Goal: Task Accomplishment & Management: Use online tool/utility

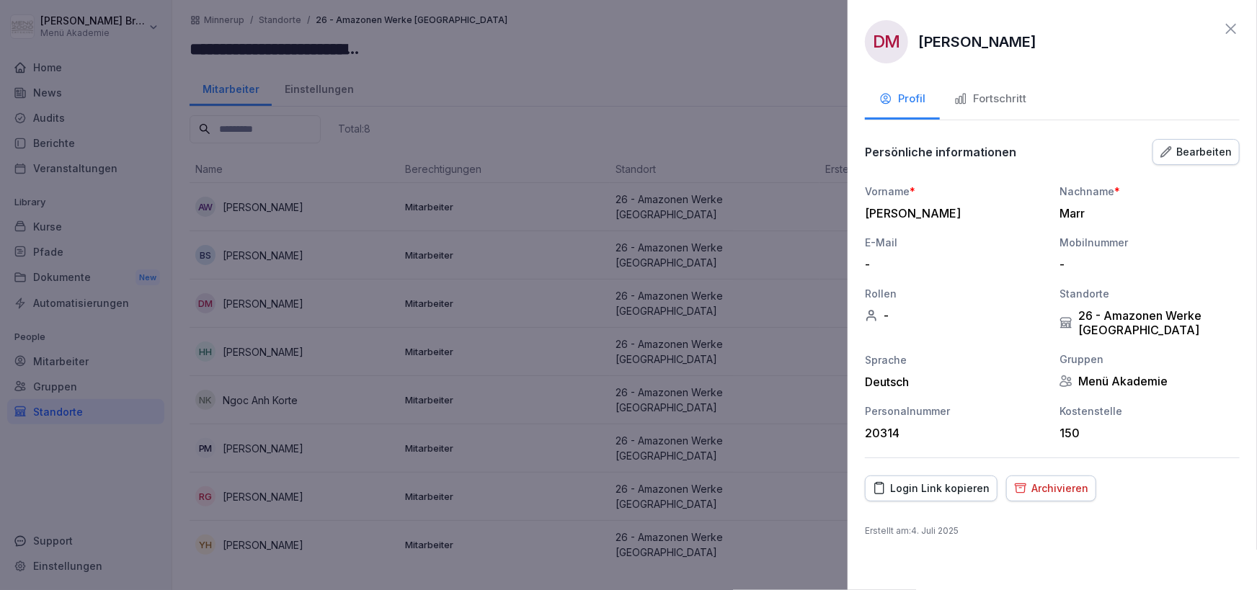
click at [976, 95] on div "Fortschritt" at bounding box center [990, 99] width 72 height 17
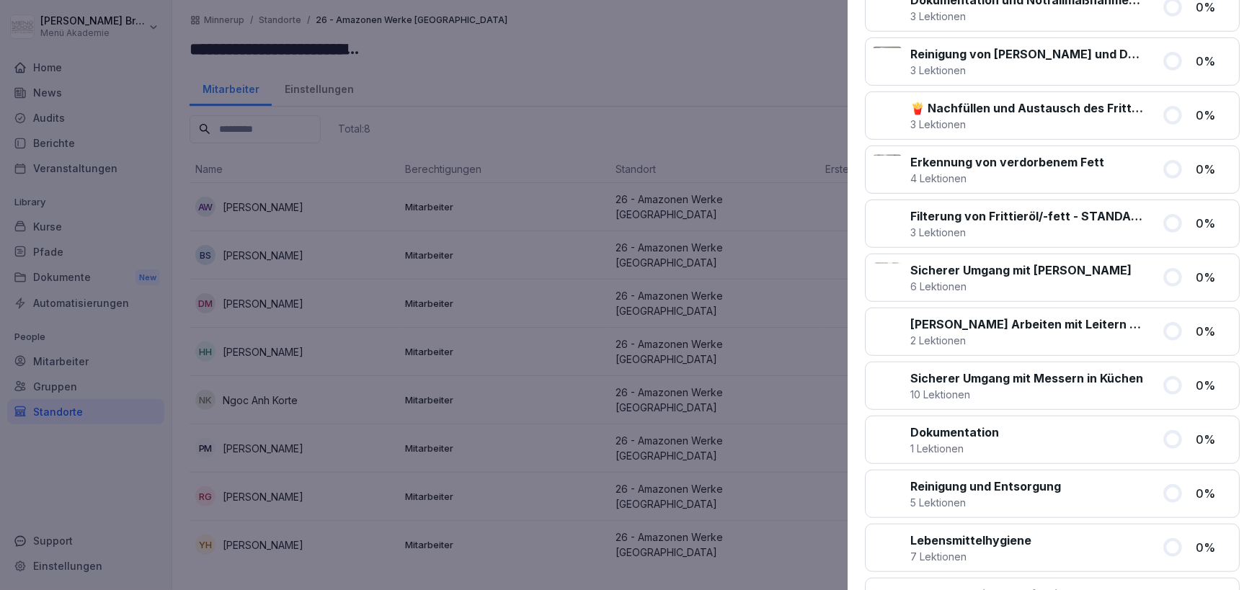
scroll to position [895, 0]
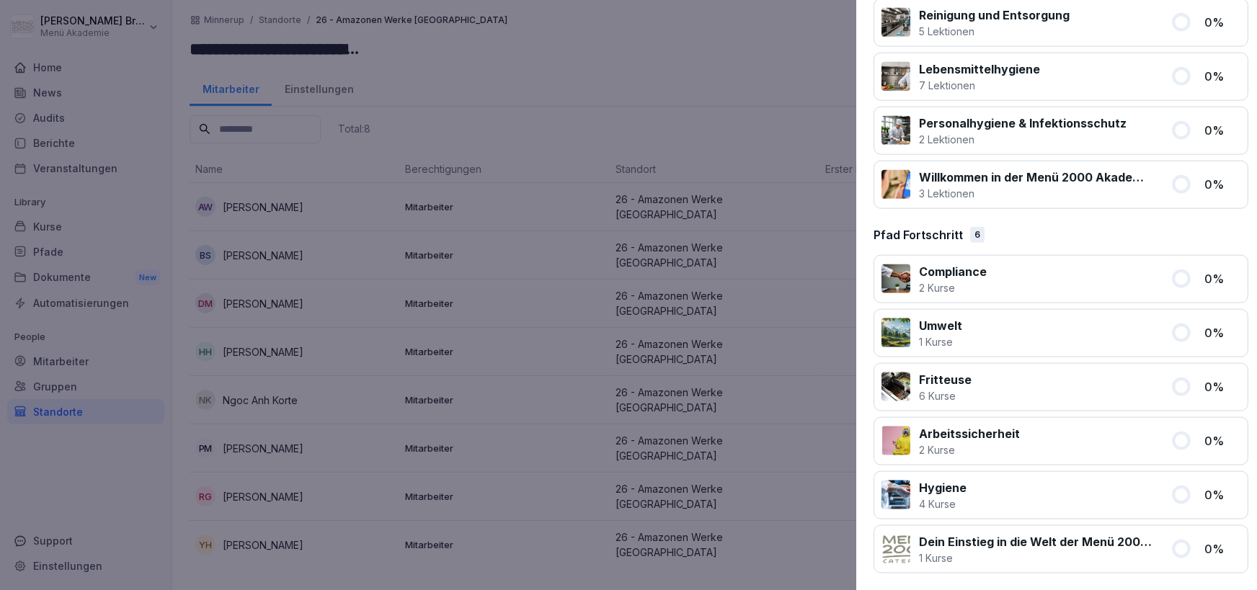
click at [598, 459] on div at bounding box center [628, 295] width 1257 height 590
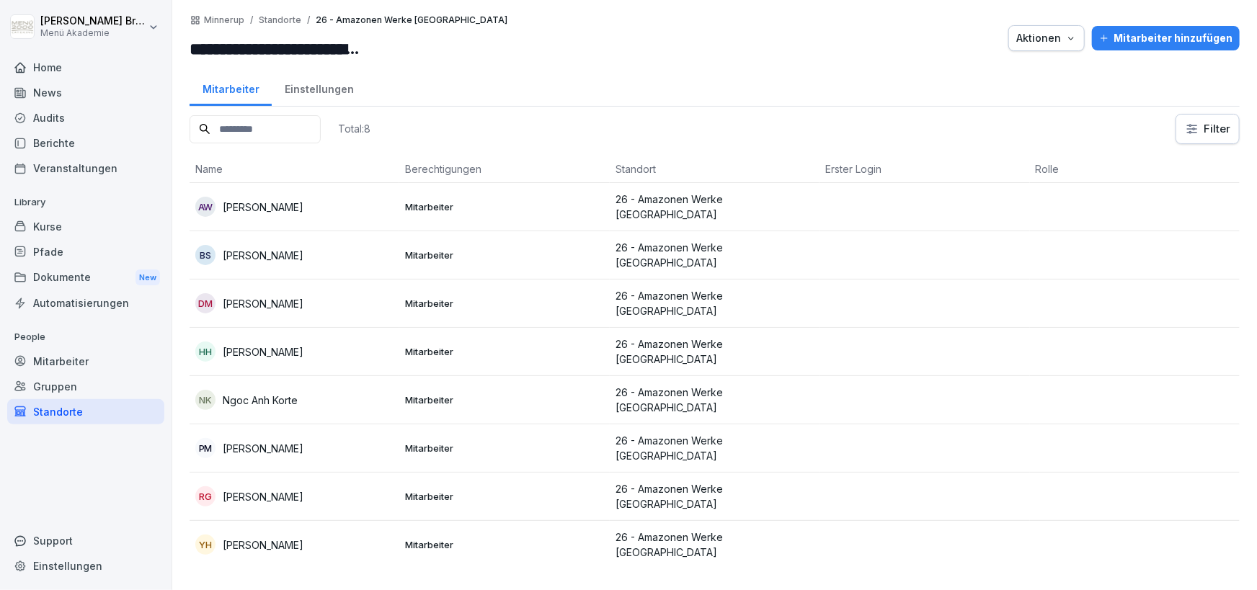
click at [89, 360] on div "Mitarbeiter" at bounding box center [85, 361] width 157 height 25
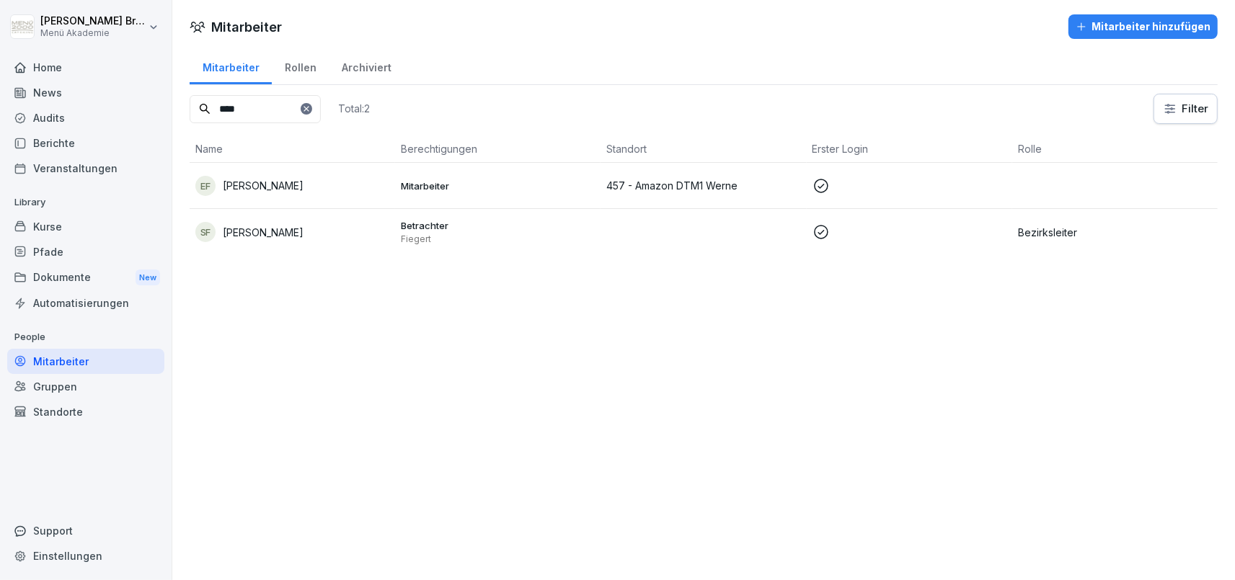
type input "****"
click at [265, 228] on p "Sandra Fiegert" at bounding box center [263, 232] width 81 height 15
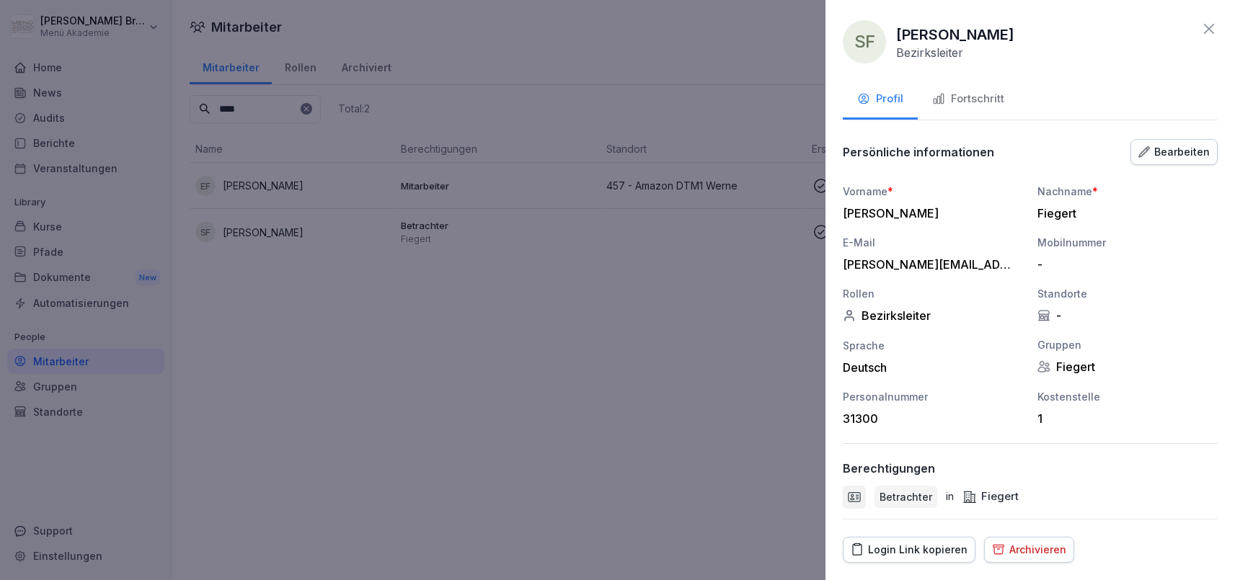
click at [956, 97] on div "Fortschritt" at bounding box center [968, 99] width 72 height 17
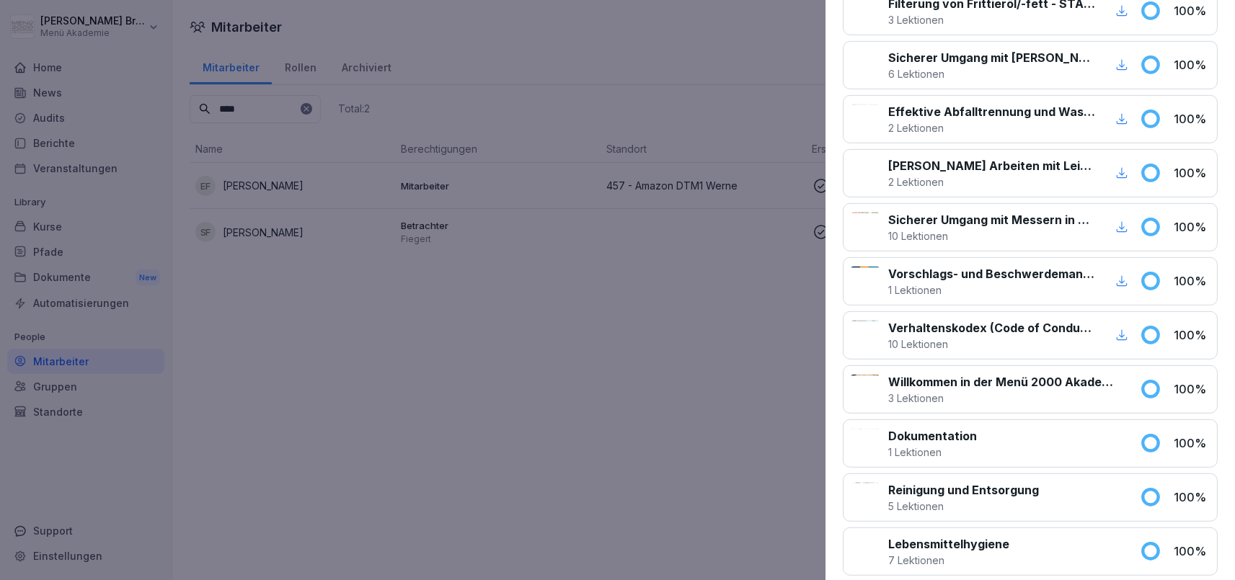
scroll to position [1067, 0]
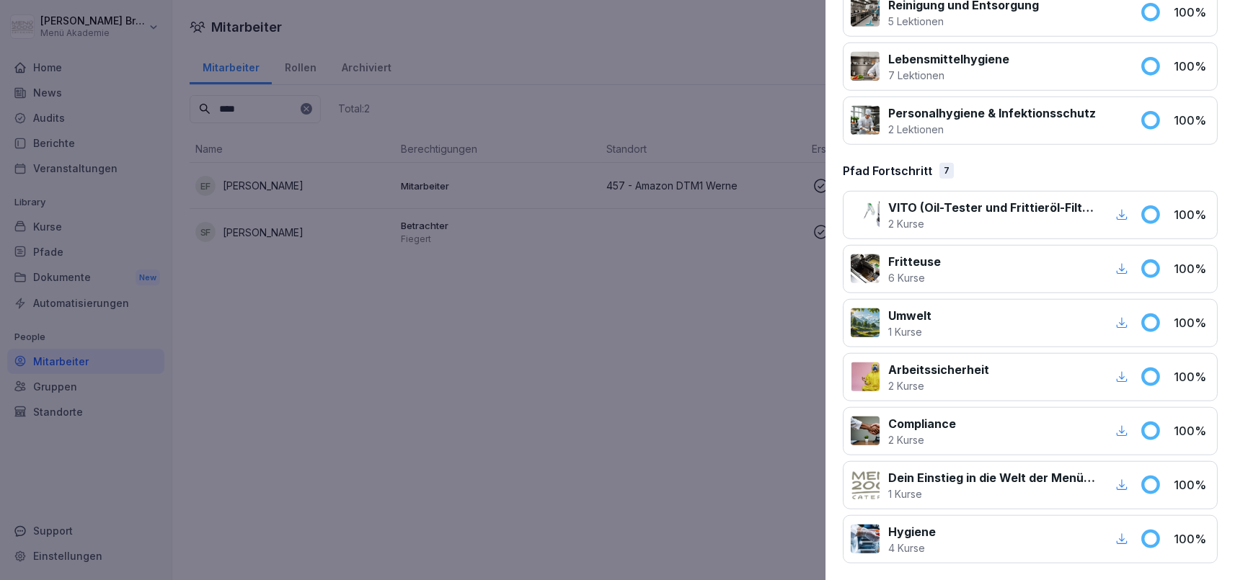
click at [1127, 538] on icon "button" at bounding box center [1121, 539] width 13 height 13
click at [577, 276] on div at bounding box center [617, 290] width 1235 height 580
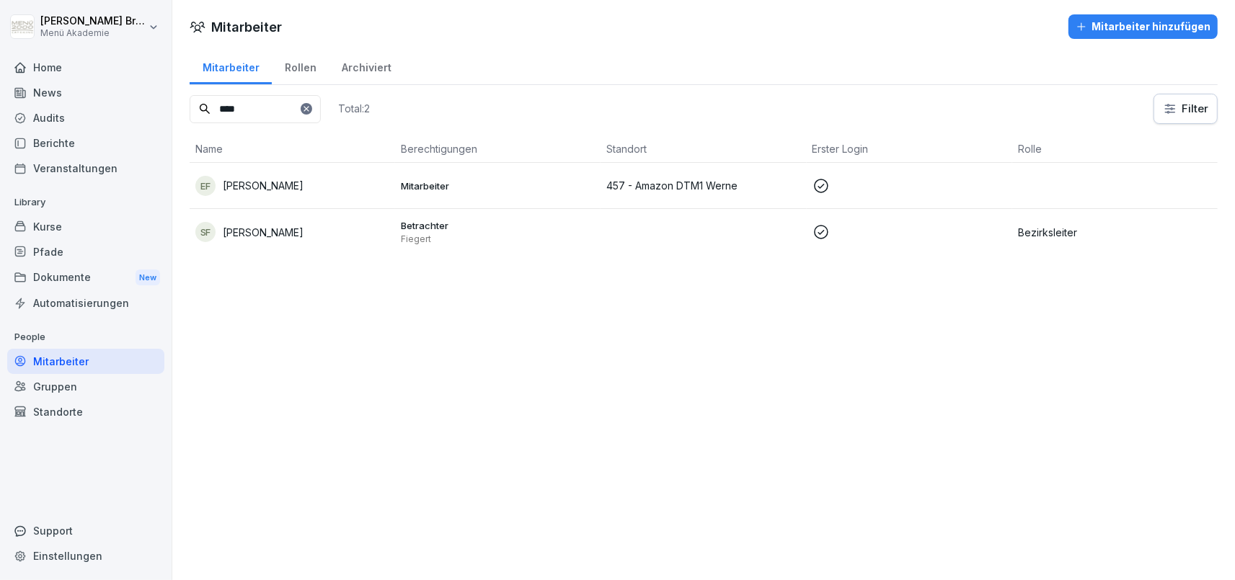
click at [45, 233] on div "Kurse" at bounding box center [85, 226] width 157 height 25
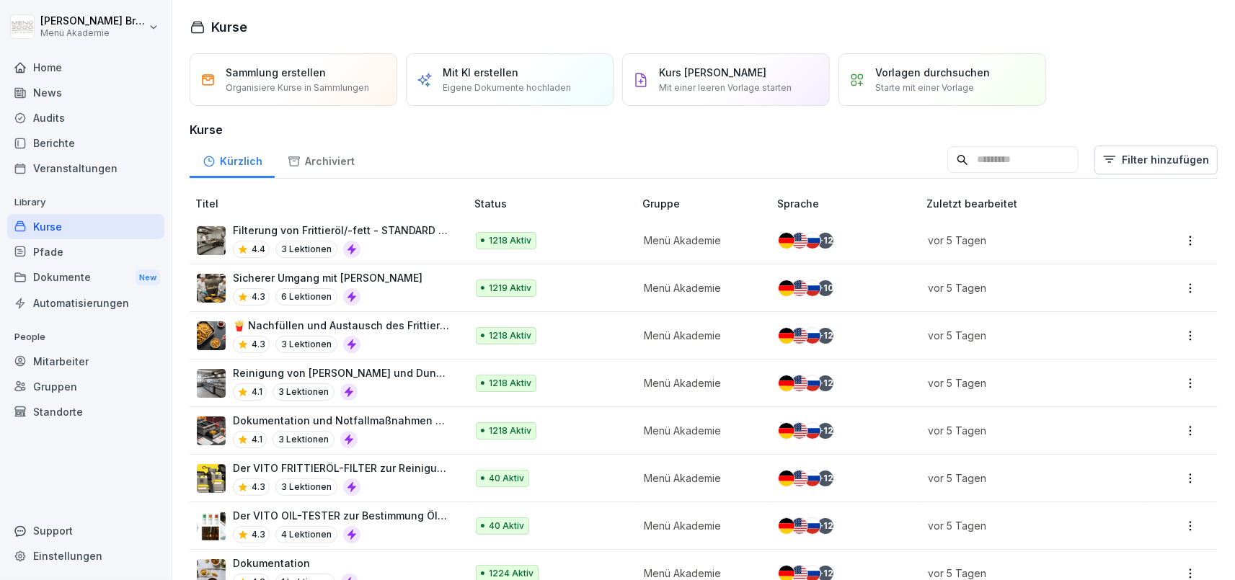
click at [56, 139] on div "Berichte" at bounding box center [85, 142] width 157 height 25
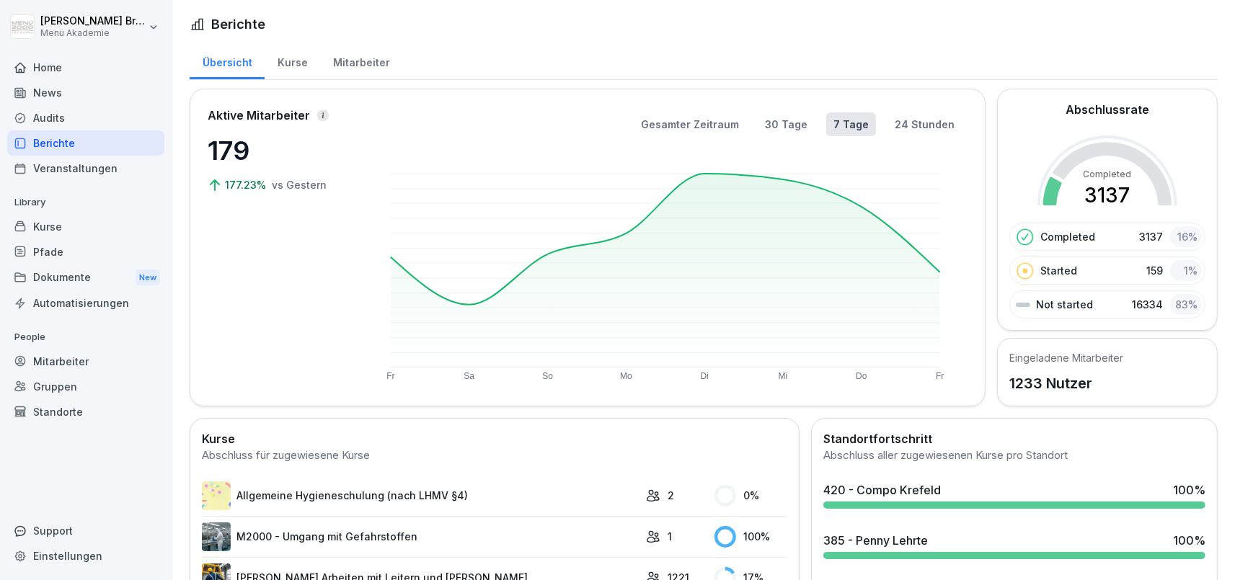
click at [301, 60] on div "Kurse" at bounding box center [292, 61] width 55 height 37
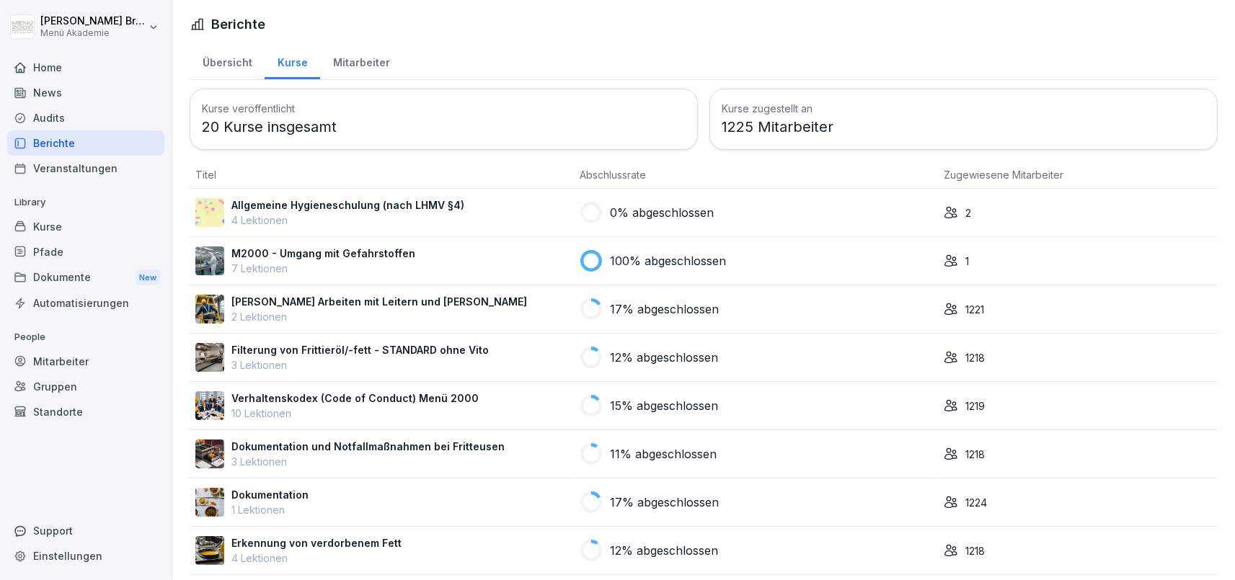
click at [378, 60] on div "Mitarbeiter" at bounding box center [361, 61] width 82 height 37
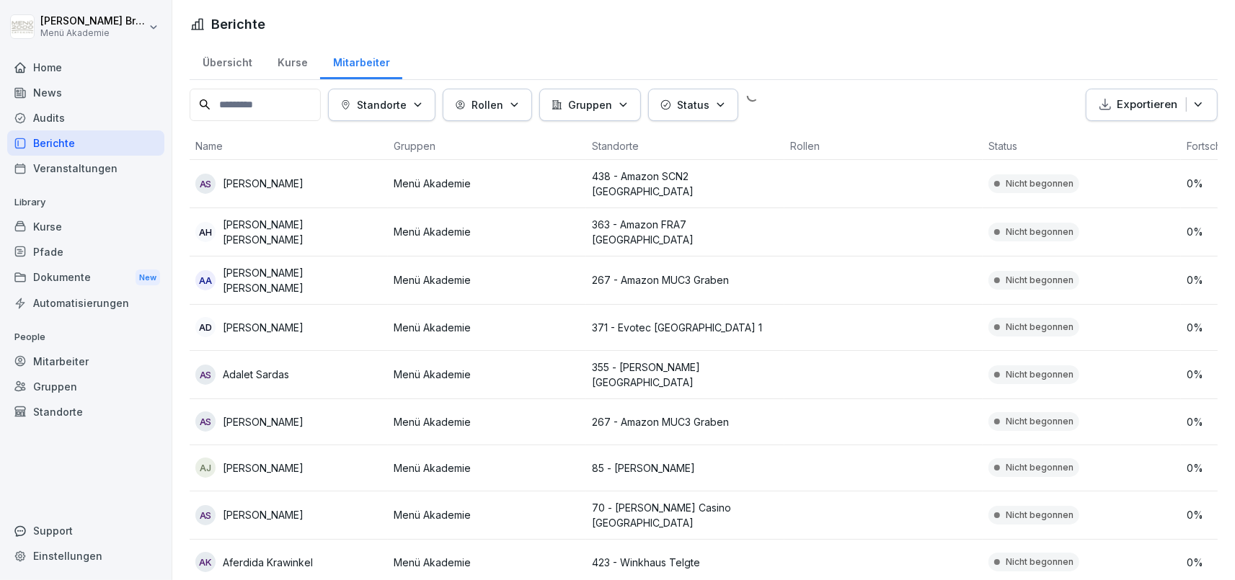
click at [435, 100] on button "Standorte" at bounding box center [381, 105] width 107 height 32
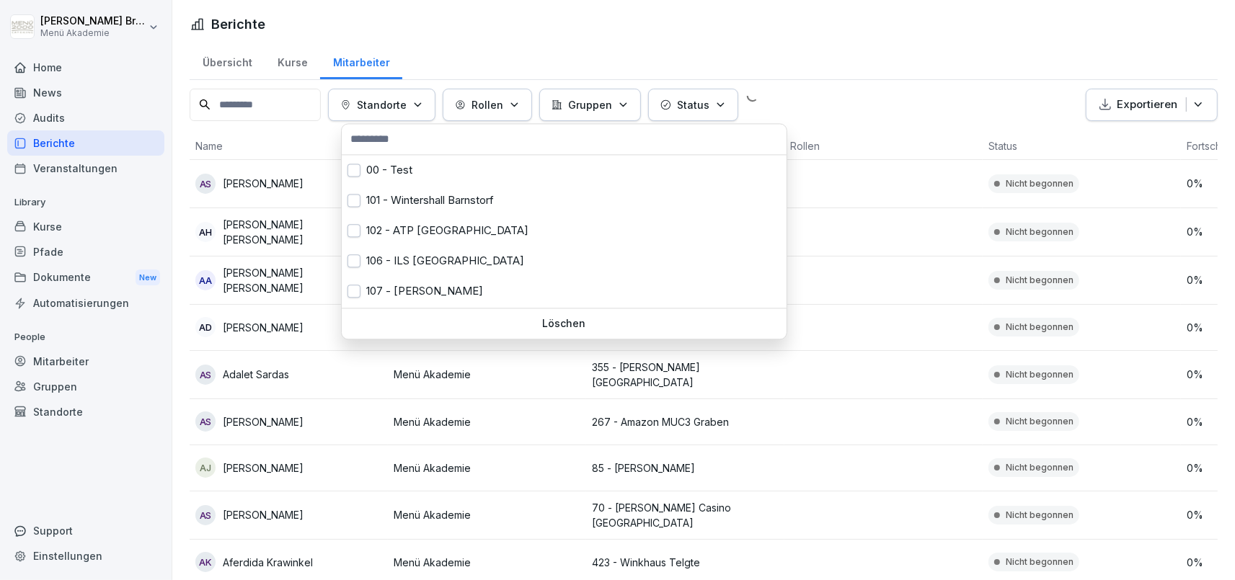
click at [417, 141] on input "text" at bounding box center [564, 139] width 436 height 22
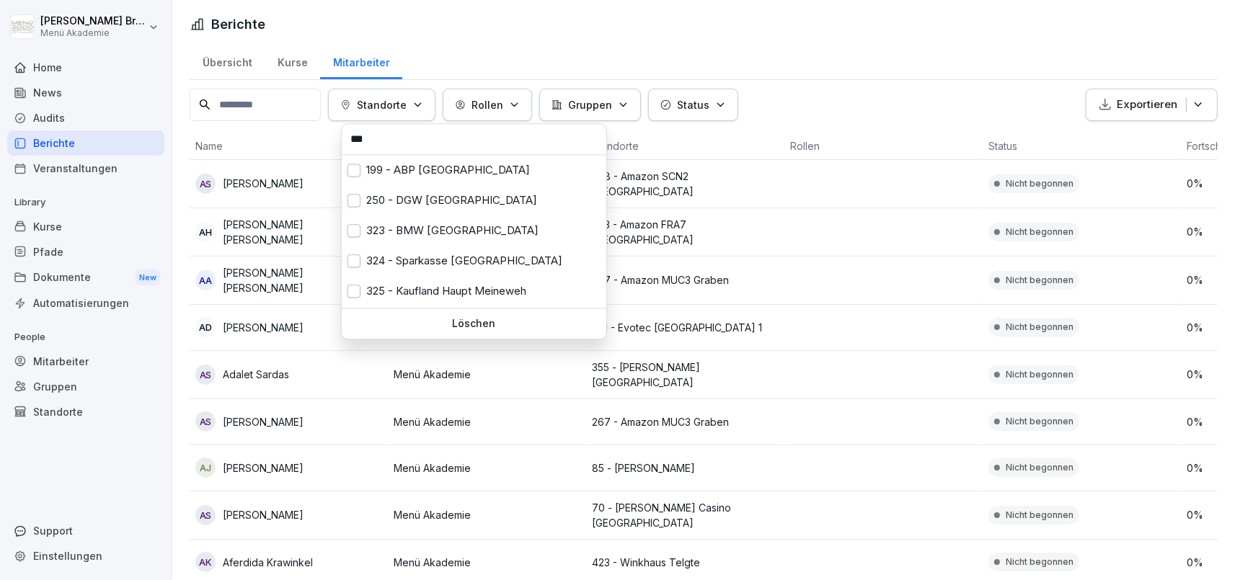
type input "***"
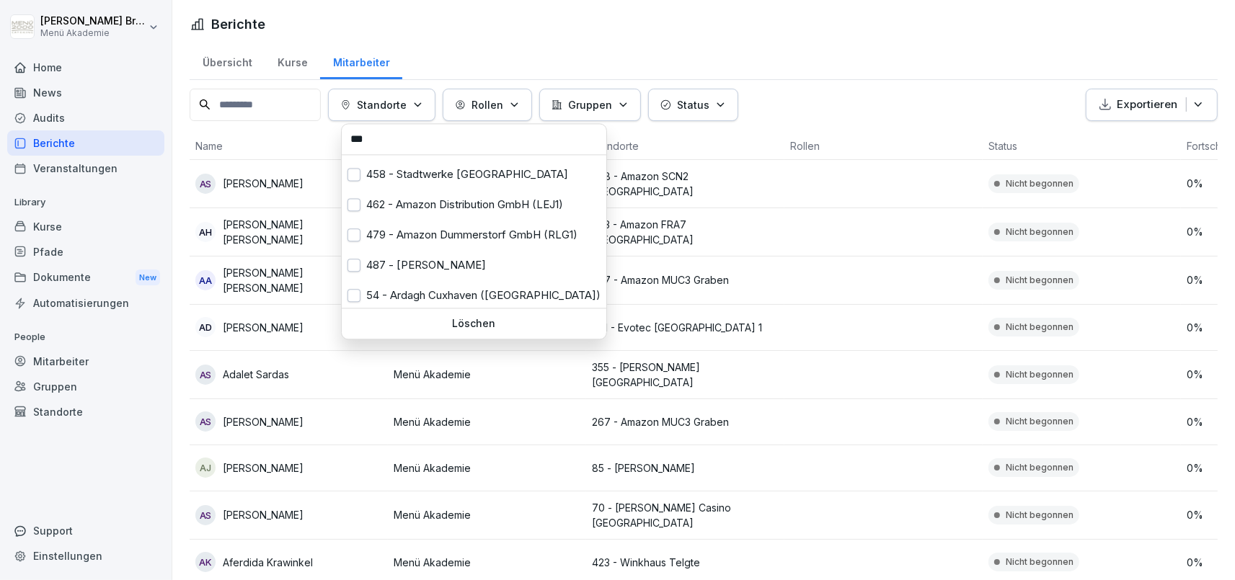
scroll to position [159, 0]
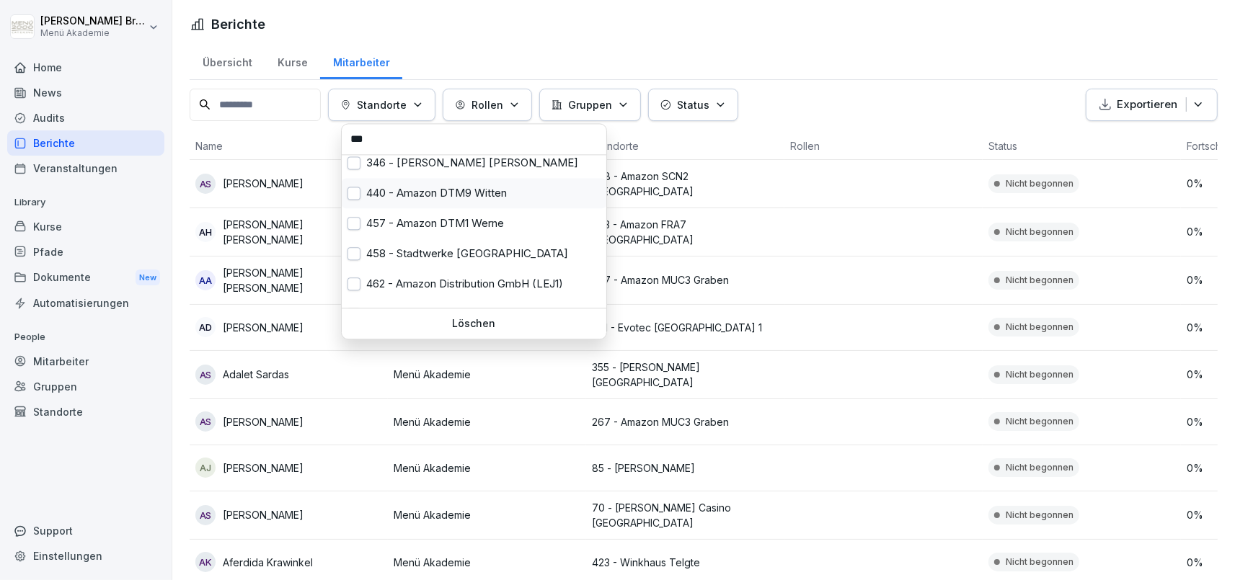
click at [350, 193] on button "button" at bounding box center [353, 193] width 13 height 13
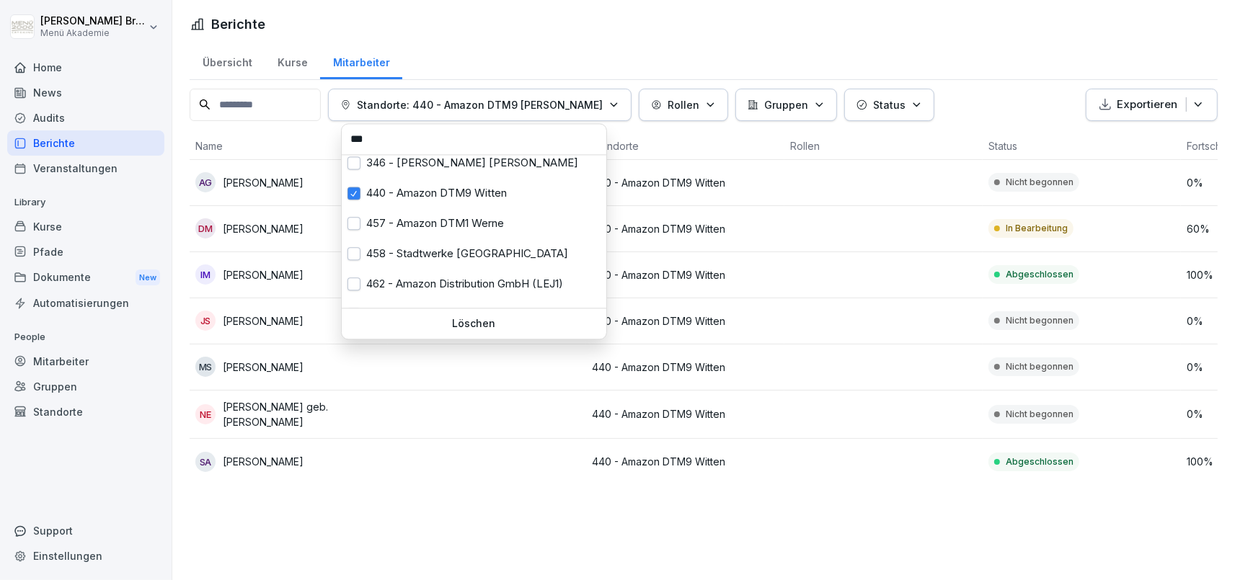
click at [923, 60] on html "Julia Bruns Menü Akademie Home News Audits Berichte Veranstaltungen Library Kur…" at bounding box center [617, 290] width 1235 height 580
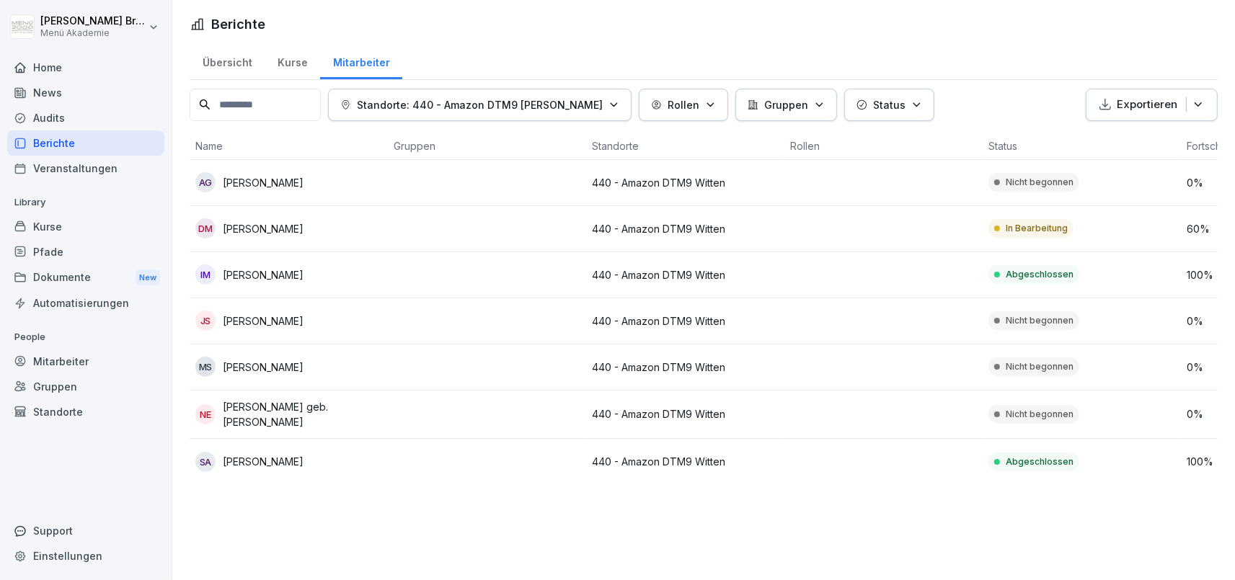
click at [1211, 108] on button "Exportieren" at bounding box center [1151, 105] width 132 height 32
click at [969, 480] on div "Standorte: 440 - Amazon DTM9 Witten Rollen Gruppen Status Exportieren Name Grup…" at bounding box center [704, 287] width 1028 height 396
drag, startPoint x: 926, startPoint y: 483, endPoint x: 1004, endPoint y: 481, distance: 77.9
click at [1004, 481] on div "Übersicht Kurse Mitarbeiter Standorte: 440 - Amazon DTM9 Witten Rollen Gruppen …" at bounding box center [703, 270] width 1062 height 454
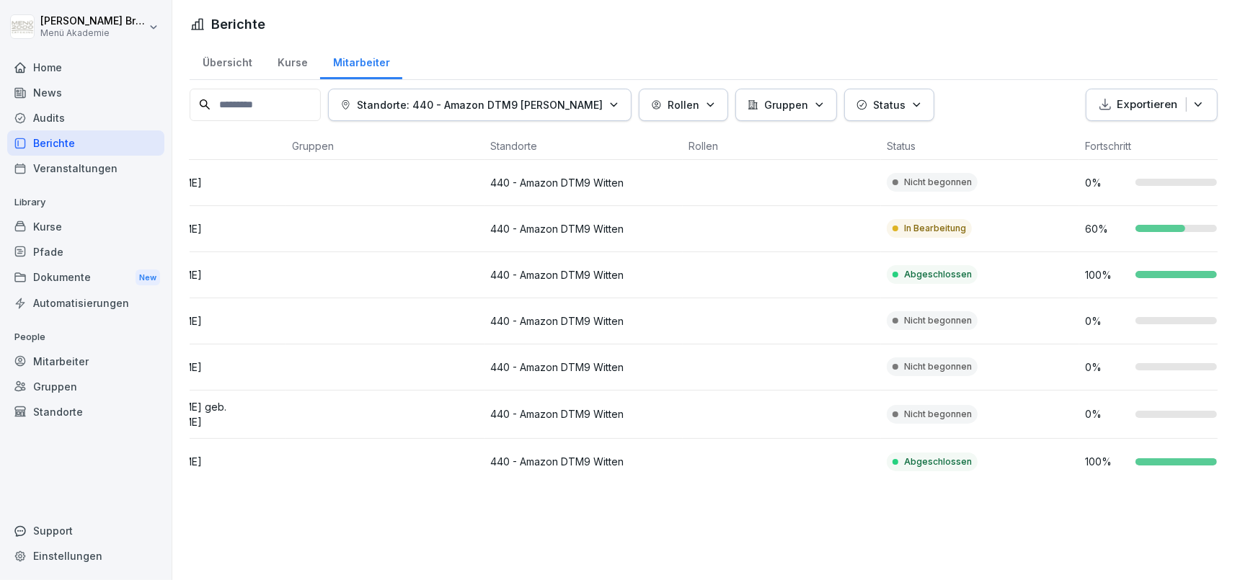
scroll to position [0, 161]
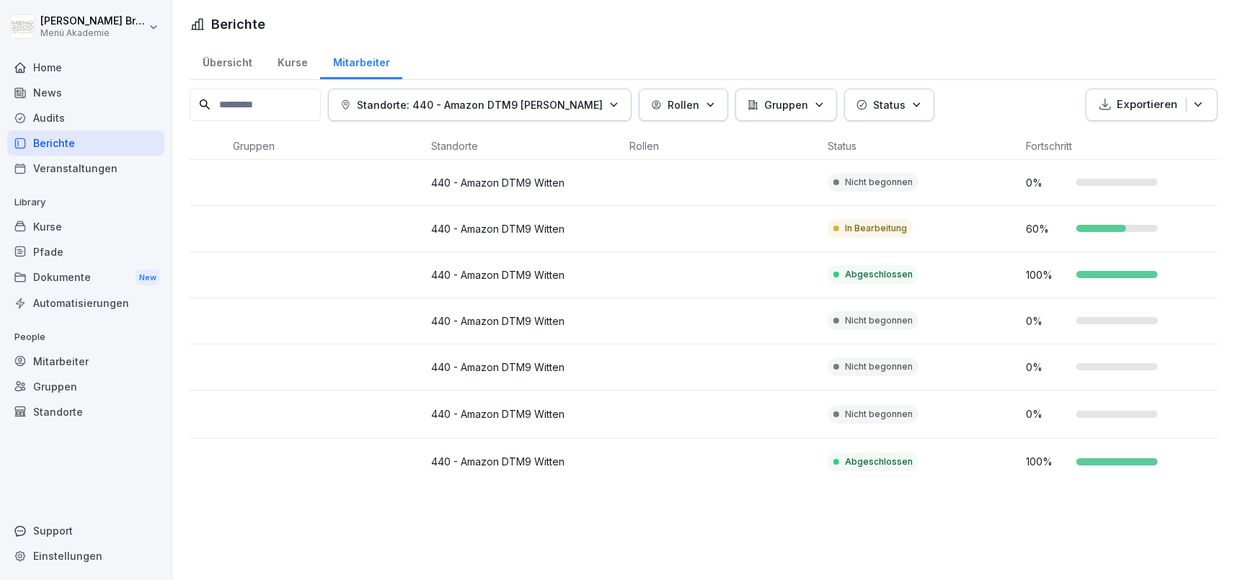
click at [1204, 102] on icon "button" at bounding box center [1198, 104] width 14 height 14
click at [1101, 143] on p "Als Excel Datei exportieren" at bounding box center [1144, 137] width 129 height 13
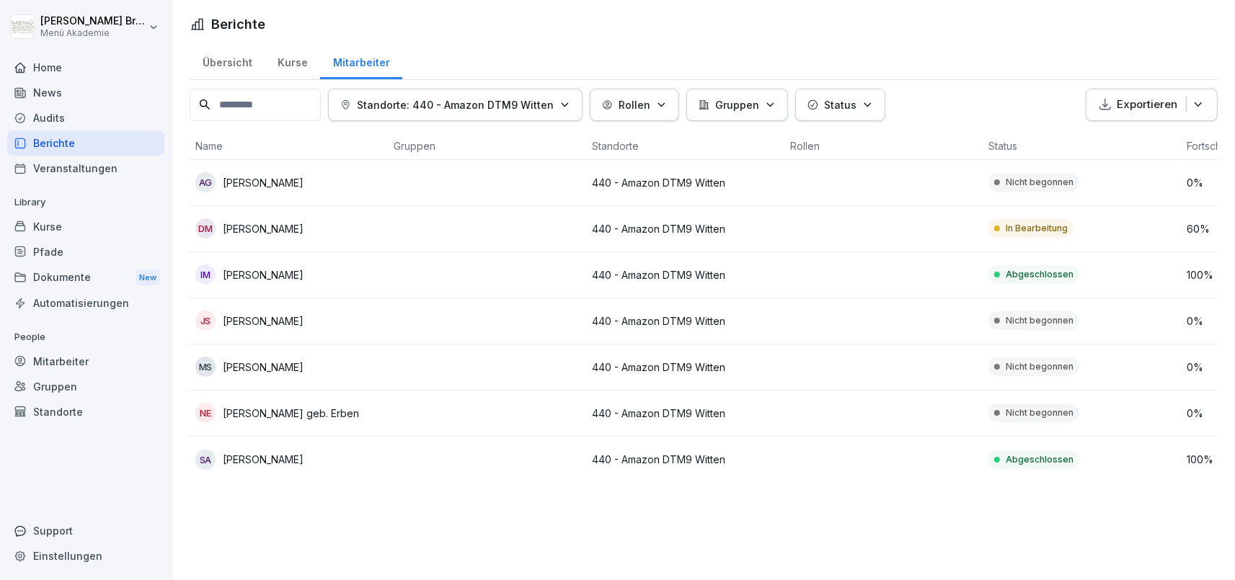
scroll to position [0, 161]
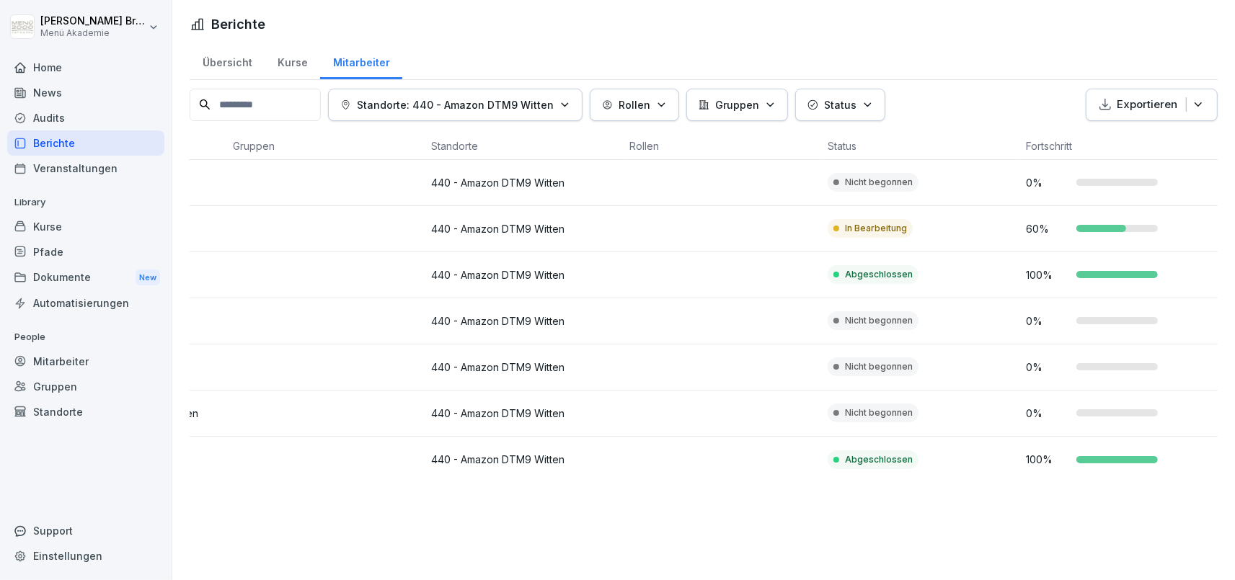
click at [1138, 107] on p "Exportieren" at bounding box center [1146, 105] width 61 height 17
click at [1124, 136] on p "Als Excel Datei exportieren" at bounding box center [1144, 137] width 129 height 13
click at [980, 3] on div "Berichte Übersicht Kurse Mitarbeiter Standorte: 440 - Amazon DTM9 Witten Rollen…" at bounding box center [703, 247] width 1062 height 494
click at [1138, 8] on div "Berichte Übersicht Kurse Mitarbeiter Standorte: 440 - Amazon DTM9 Witten Rollen…" at bounding box center [703, 247] width 1062 height 494
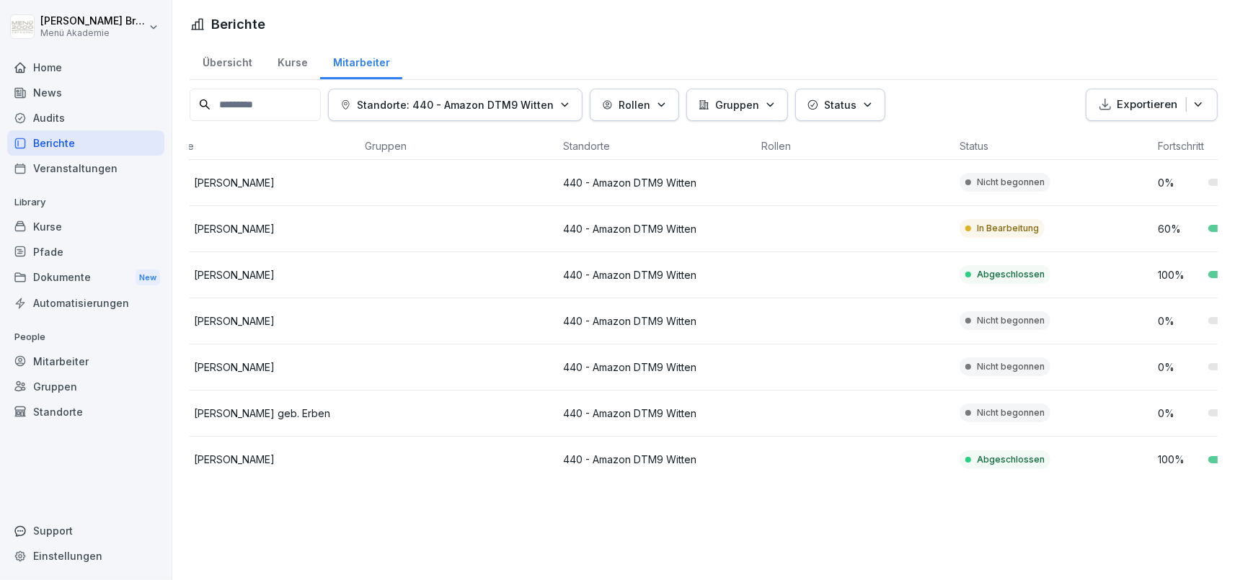
scroll to position [0, 0]
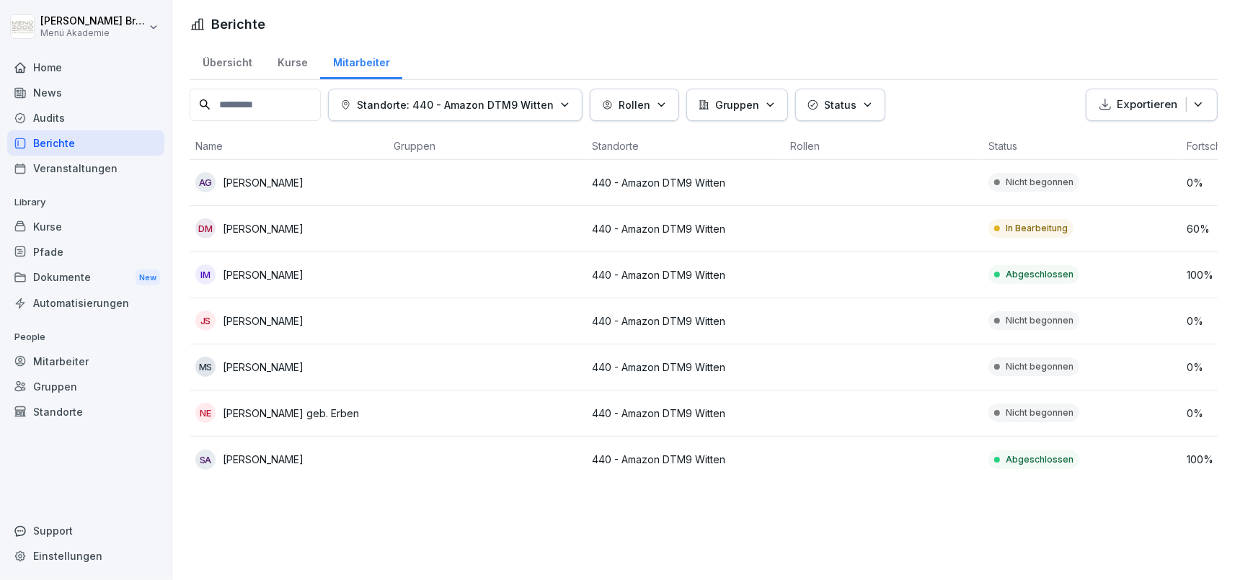
click at [395, 534] on div "Berichte Übersicht Kurse Mitarbeiter Standorte: 440 - Amazon DTM9 Witten Rollen…" at bounding box center [703, 290] width 1062 height 580
